Goal: Task Accomplishment & Management: Manage account settings

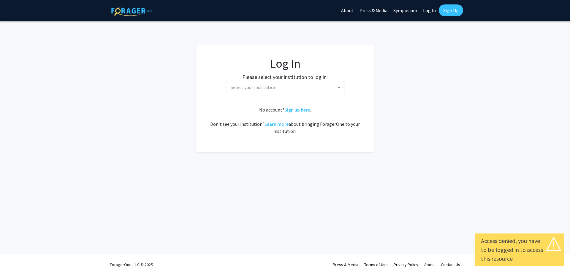
select select
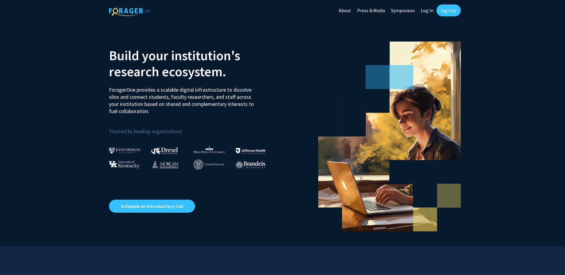
click at [429, 11] on link "Log In" at bounding box center [427, 10] width 19 height 21
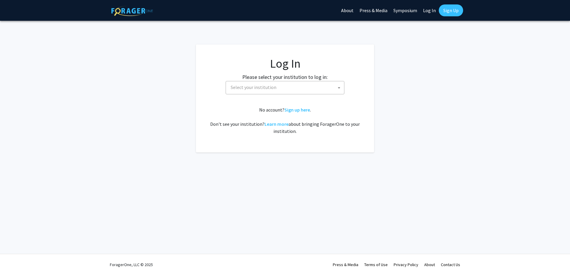
select select
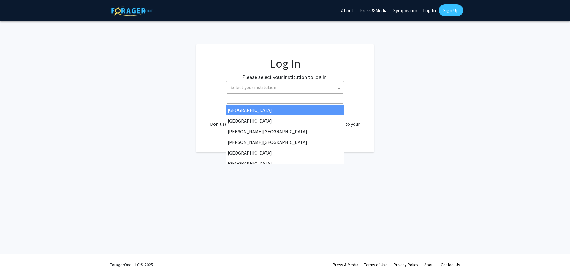
click at [333, 85] on span "Select your institution" at bounding box center [286, 87] width 116 height 12
click at [251, 100] on input "Search" at bounding box center [285, 98] width 116 height 10
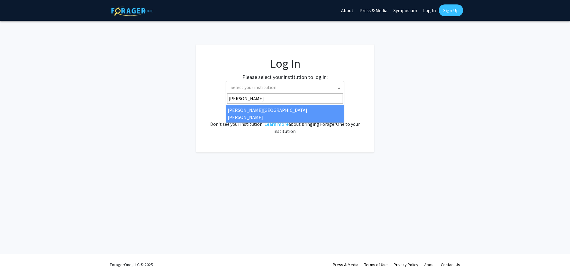
type input "[PERSON_NAME]"
select select "1"
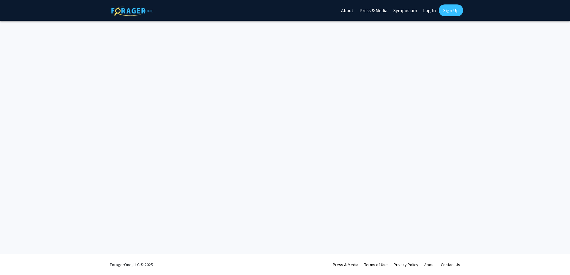
click at [427, 10] on link "Log In" at bounding box center [429, 10] width 19 height 21
click at [401, 12] on link "Symposium" at bounding box center [405, 10] width 30 height 21
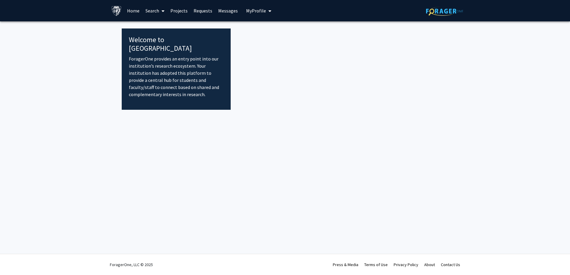
click at [159, 9] on link "Search" at bounding box center [154, 10] width 25 height 21
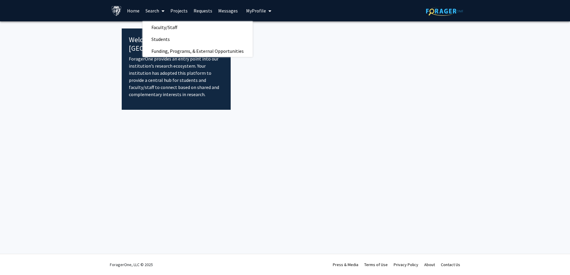
click at [255, 10] on span "My Profile" at bounding box center [256, 11] width 20 height 6
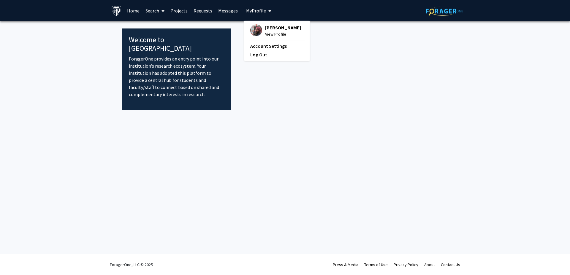
click at [275, 31] on span "[PERSON_NAME]" at bounding box center [283, 27] width 36 height 7
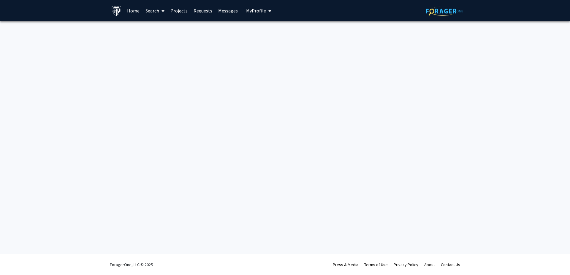
click at [250, 11] on span "My Profile" at bounding box center [256, 11] width 20 height 6
click at [279, 37] on span "View Profile" at bounding box center [283, 34] width 36 height 7
click at [268, 12] on icon "My profile dropdown to access profile and logout" at bounding box center [269, 11] width 3 height 5
click at [266, 29] on span "Kyriakos Papanicolaou" at bounding box center [283, 27] width 36 height 7
click at [223, 12] on link "Messages" at bounding box center [228, 10] width 26 height 21
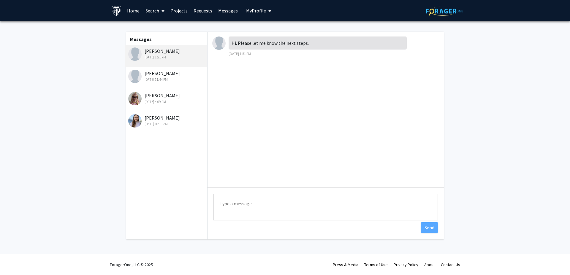
click at [134, 10] on link "Home" at bounding box center [133, 10] width 18 height 21
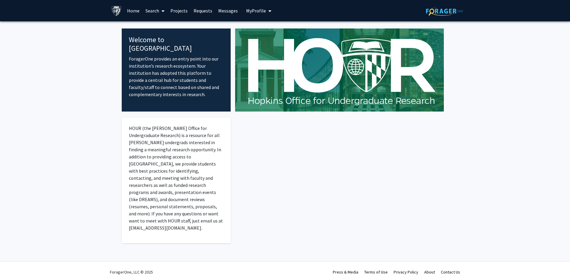
click at [181, 7] on link "Projects" at bounding box center [178, 10] width 23 height 21
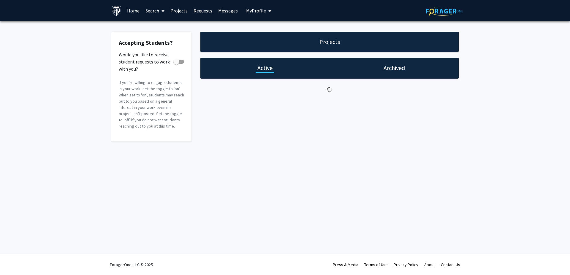
checkbox input "true"
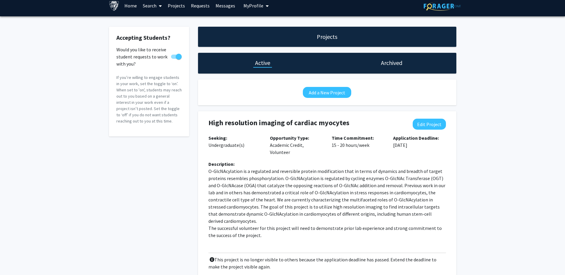
scroll to position [10, 0]
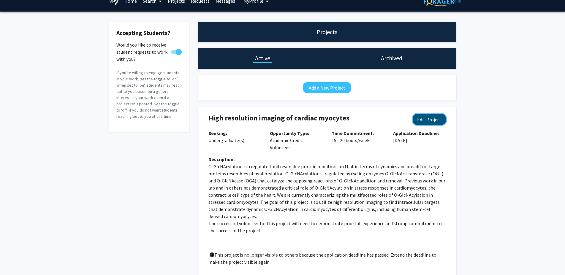
click at [439, 115] on button "Edit Project" at bounding box center [429, 119] width 33 height 11
select select "15 - 20"
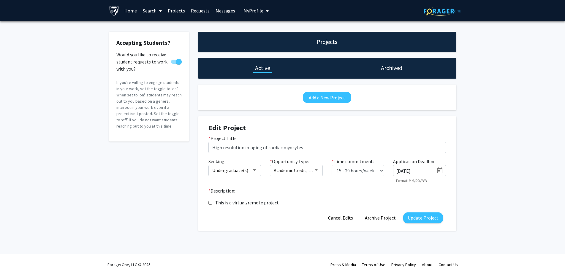
scroll to position [0, 0]
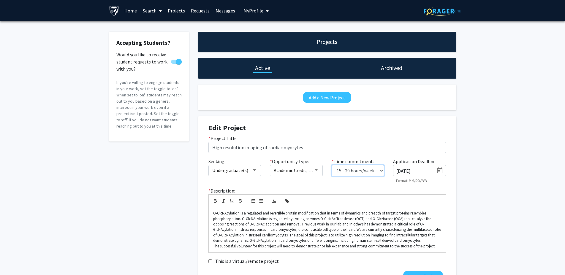
click at [331, 165] on select "0 - 5 hours/week 5 - 10 hours/week 10 - 15 hours/week 15 - 20 hours/week 20 - 3…" at bounding box center [357, 170] width 53 height 11
click at [415, 168] on input "12/31/2024" at bounding box center [414, 170] width 37 height 5
click at [442, 167] on icon "Open calendar" at bounding box center [439, 170] width 7 height 7
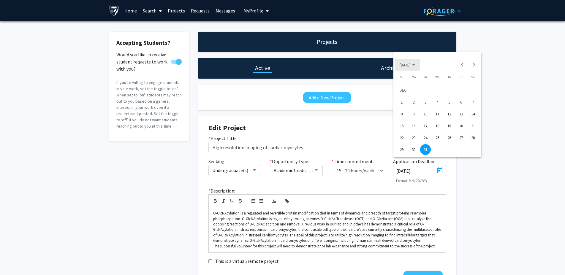
click at [415, 65] on icon "Choose month and year" at bounding box center [413, 64] width 3 height 1
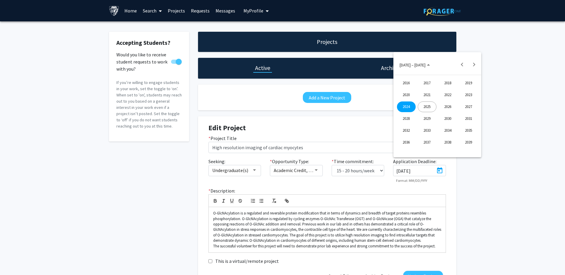
click at [448, 108] on div "2026" at bounding box center [447, 106] width 19 height 11
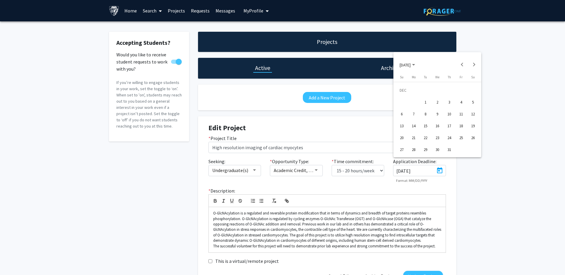
click at [353, 123] on div at bounding box center [282, 137] width 565 height 275
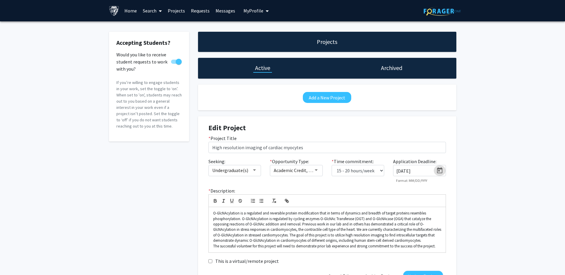
click at [423, 168] on input "12/31/2024" at bounding box center [414, 170] width 37 height 5
type input "12/31/2025"
click at [432, 271] on button "Update Project" at bounding box center [423, 276] width 40 height 11
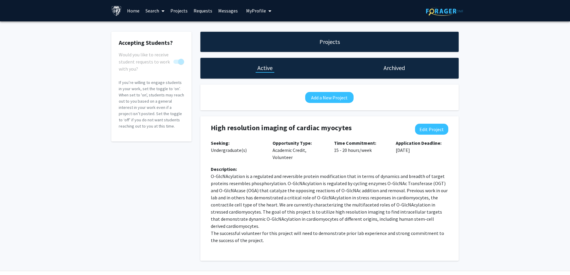
click at [391, 68] on h1 "Archived" at bounding box center [393, 68] width 21 height 8
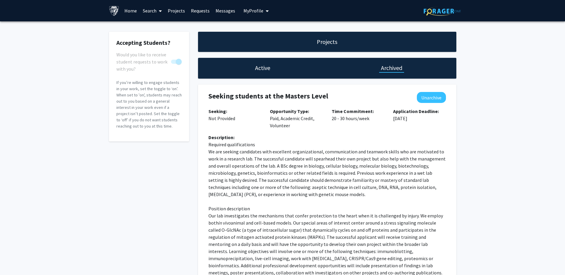
click at [339, 45] on div "Projects" at bounding box center [327, 42] width 258 height 20
click at [331, 40] on h1 "Projects" at bounding box center [327, 42] width 20 height 8
click at [258, 66] on h1 "Active" at bounding box center [262, 68] width 15 height 8
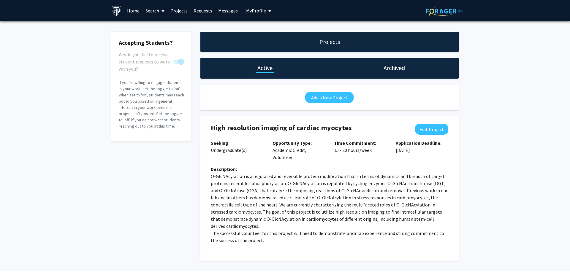
click at [393, 66] on h1 "Archived" at bounding box center [393, 68] width 21 height 8
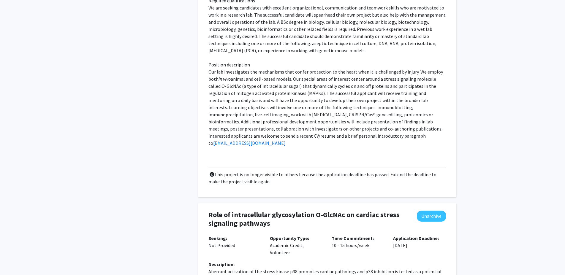
scroll to position [182, 0]
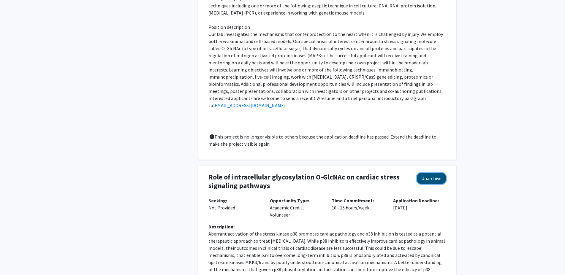
click at [438, 173] on button "Unarchive" at bounding box center [431, 178] width 29 height 11
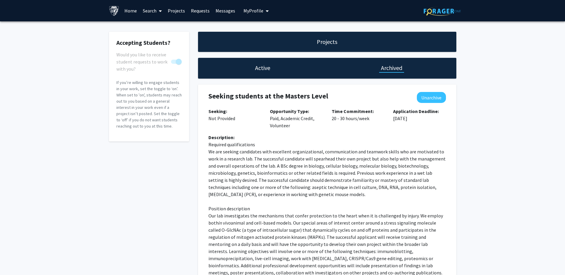
click at [125, 10] on link "Home" at bounding box center [130, 10] width 18 height 21
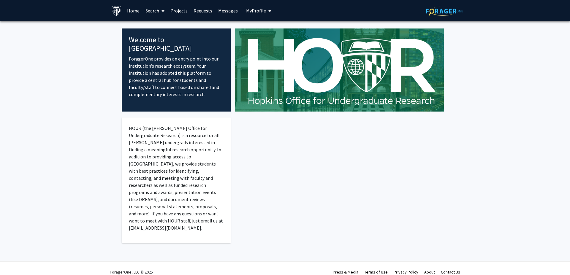
click at [255, 10] on span "My Profile" at bounding box center [256, 11] width 20 height 6
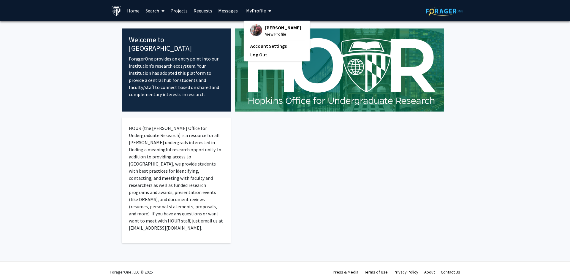
click at [275, 31] on span "Kyriakos Papanicolaou" at bounding box center [283, 27] width 36 height 7
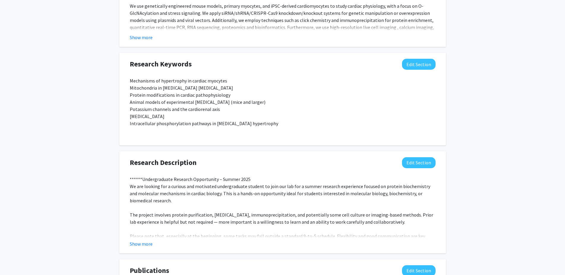
scroll to position [333, 0]
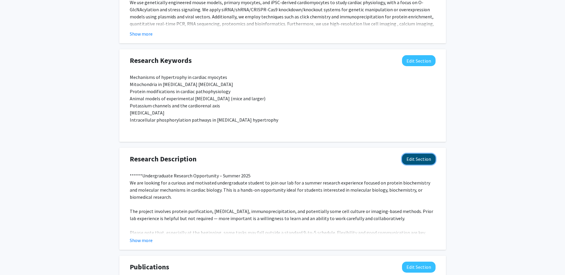
click at [415, 154] on button "Edit Section" at bounding box center [419, 159] width 34 height 11
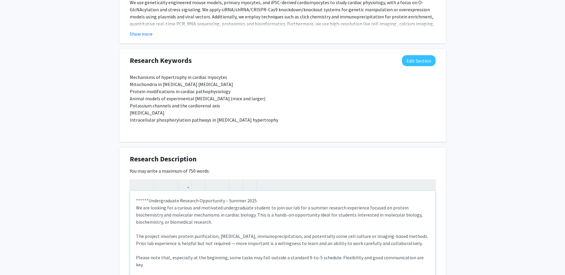
click at [219, 197] on p "******Undergraduate Research Opportunity – Summer 2025 We are looking for a cur…" at bounding box center [282, 250] width 293 height 107
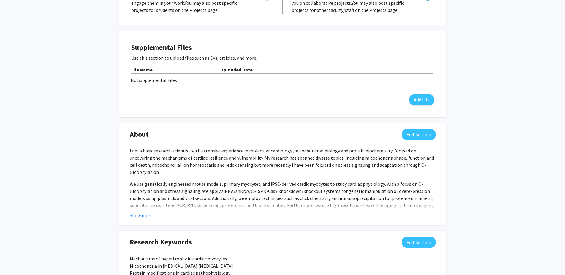
scroll to position [272, 0]
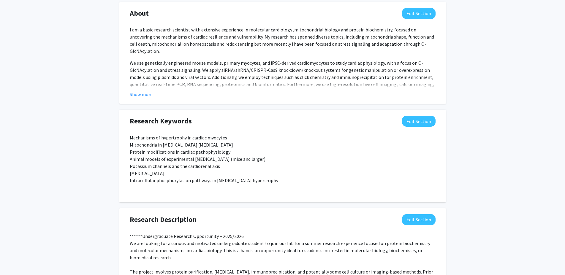
drag, startPoint x: 274, startPoint y: 202, endPoint x: 294, endPoint y: 202, distance: 19.9
click at [424, 214] on button "Edit Section" at bounding box center [419, 219] width 34 height 11
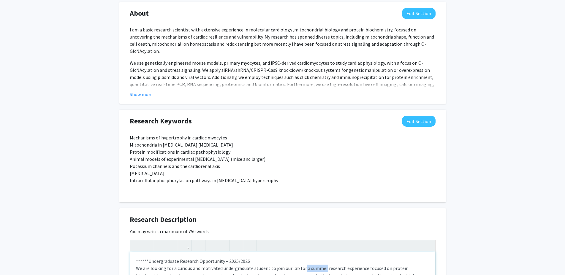
drag, startPoint x: 280, startPoint y: 227, endPoint x: 298, endPoint y: 230, distance: 17.7
drag, startPoint x: 276, startPoint y: 247, endPoint x: 331, endPoint y: 248, distance: 55.5
drag, startPoint x: 412, startPoint y: 248, endPoint x: 151, endPoint y: 252, distance: 260.6
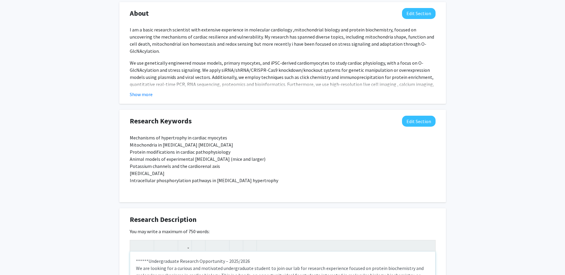
drag, startPoint x: 139, startPoint y: 247, endPoint x: 267, endPoint y: 243, distance: 128.0
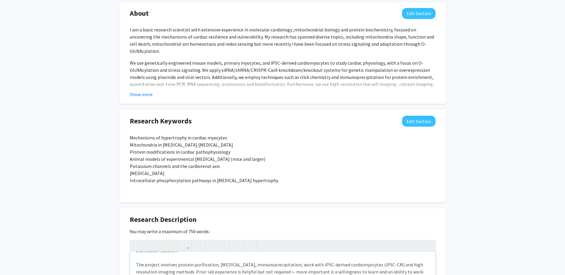
type textarea "<p>******Undergraduate Research Opportunity – 2025/2026<br>We are looking for a…"
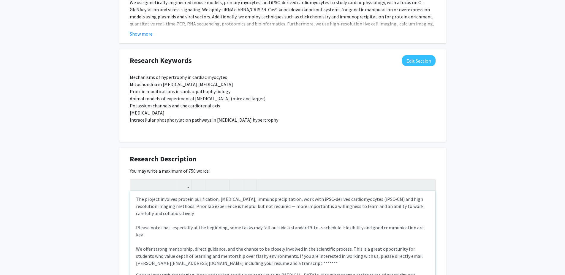
scroll to position [363, 0]
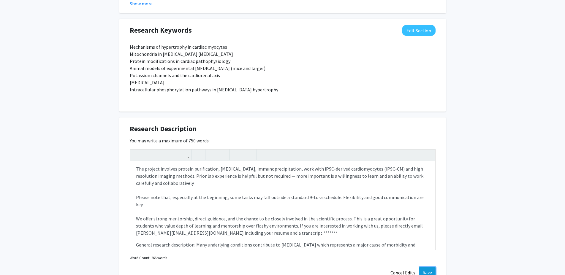
click at [431, 267] on button "Save" at bounding box center [427, 272] width 16 height 11
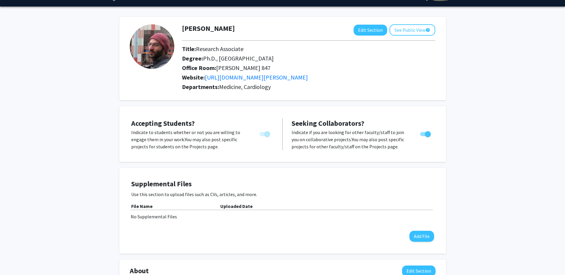
scroll to position [0, 0]
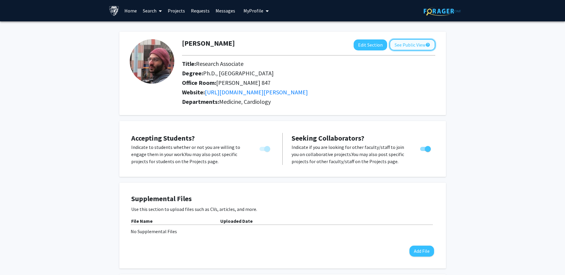
click at [416, 45] on button "See Public View help" at bounding box center [412, 44] width 46 height 11
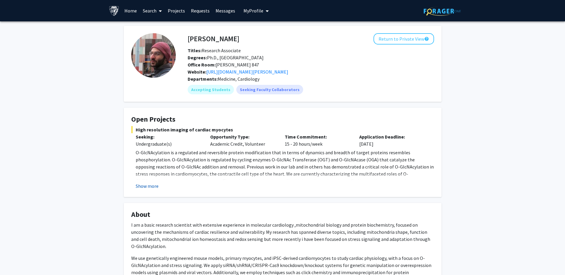
click at [138, 183] on button "Show more" at bounding box center [147, 186] width 23 height 7
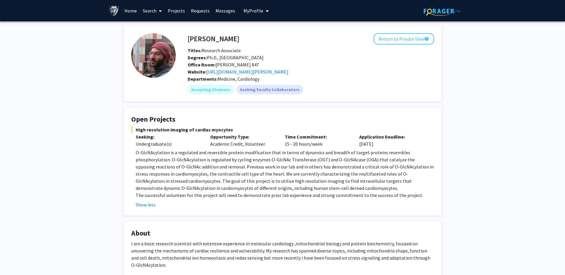
click at [268, 10] on div "Skip navigation Home Search Projects Requests Messages My Profile Kyriakos Papa…" at bounding box center [282, 10] width 356 height 21
click at [266, 9] on icon "My profile dropdown to access profile and logout" at bounding box center [267, 11] width 3 height 5
click at [258, 58] on link "Log Out" at bounding box center [274, 54] width 53 height 7
